Goal: Check status: Check status

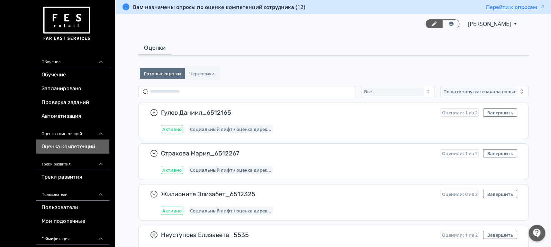
click at [65, 130] on div "Оценка компетенций" at bounding box center [72, 132] width 73 height 17
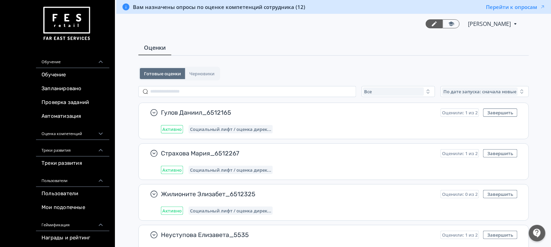
click at [66, 130] on div "Оценка компетенций" at bounding box center [72, 132] width 73 height 17
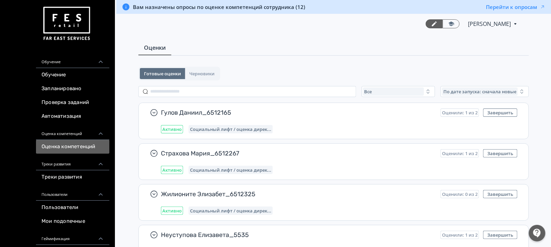
click at [353, 47] on div "Оценки" at bounding box center [333, 48] width 390 height 15
click at [153, 53] on link "Оценки" at bounding box center [154, 48] width 33 height 15
click at [62, 89] on link "Запланировано" at bounding box center [72, 89] width 73 height 14
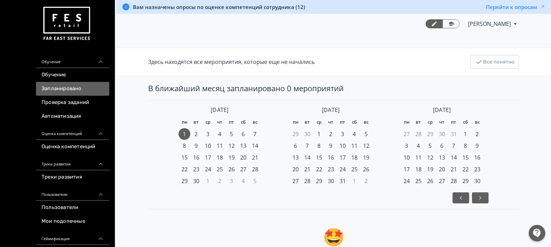
click at [58, 60] on div "Обучение" at bounding box center [72, 60] width 73 height 17
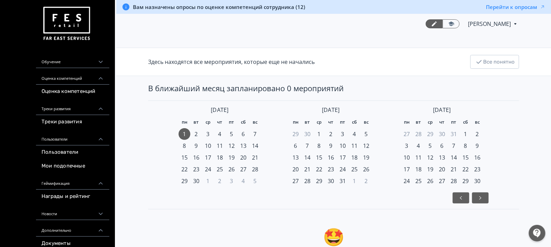
click at [68, 61] on div "Обучение" at bounding box center [72, 60] width 73 height 17
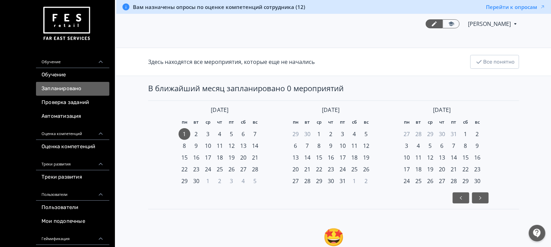
click at [68, 61] on div "Обучение" at bounding box center [72, 60] width 73 height 17
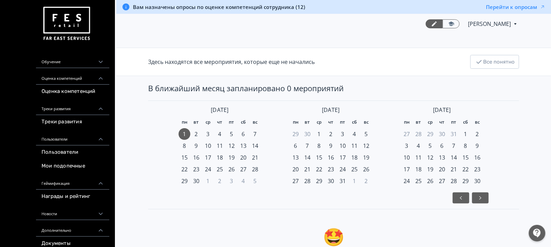
click at [71, 76] on div "Оценка компетенций" at bounding box center [72, 76] width 73 height 17
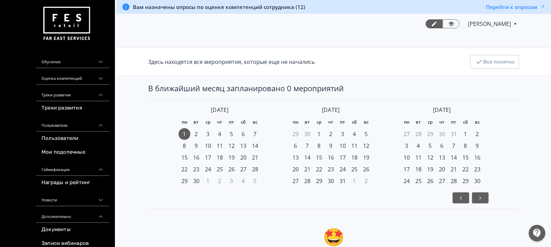
click at [74, 95] on div "Треки развития" at bounding box center [72, 93] width 73 height 17
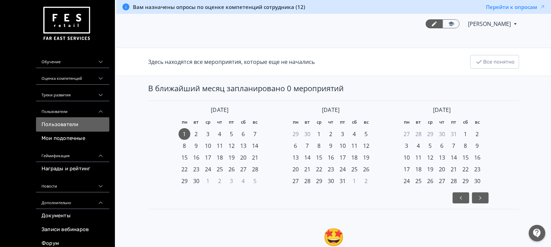
scroll to position [23, 0]
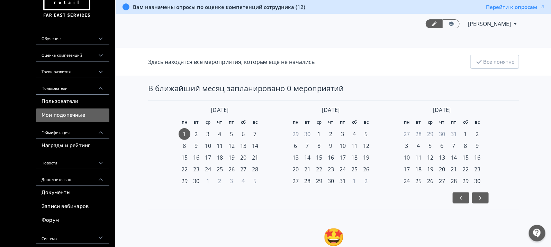
click at [73, 114] on link "Мои подопечные" at bounding box center [72, 116] width 73 height 14
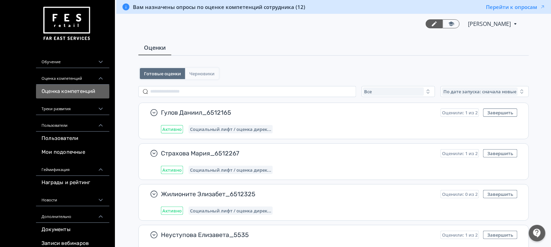
drag, startPoint x: 205, startPoint y: 70, endPoint x: 188, endPoint y: 77, distance: 17.9
click at [205, 71] on span "Черновики" at bounding box center [201, 74] width 25 height 6
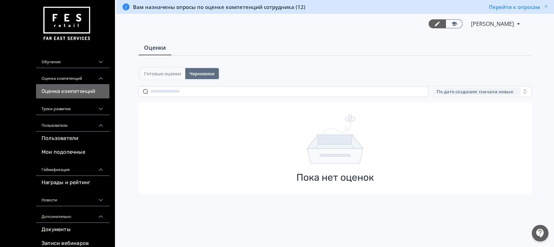
click at [159, 71] on span "Готовые оценки" at bounding box center [162, 74] width 37 height 6
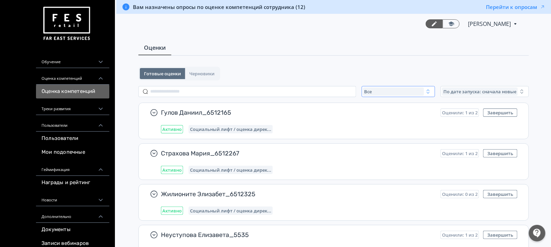
click at [388, 86] on button "Все" at bounding box center [398, 91] width 73 height 11
click at [452, 24] on icon at bounding box center [451, 24] width 6 height 6
